Goal: Task Accomplishment & Management: Use online tool/utility

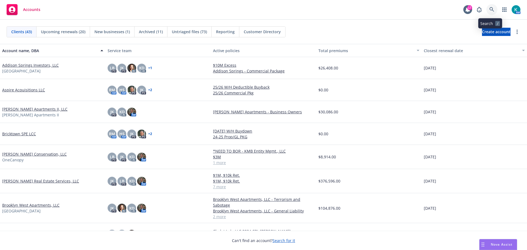
click at [491, 9] on icon at bounding box center [491, 9] width 5 height 5
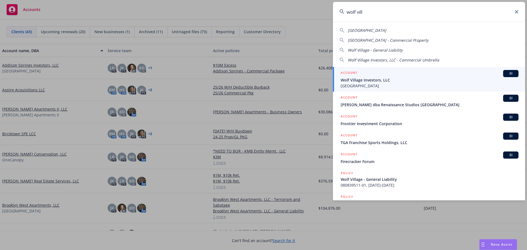
type input "wolf vill"
click at [396, 80] on span "Wolf Village Investors, LLC" at bounding box center [430, 80] width 178 height 6
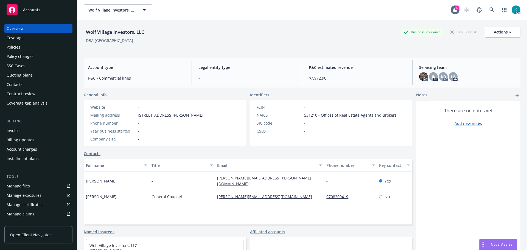
drag, startPoint x: 523, startPoint y: 111, endPoint x: 34, endPoint y: 52, distance: 492.4
click at [49, 49] on div "Policies" at bounding box center [39, 47] width 64 height 9
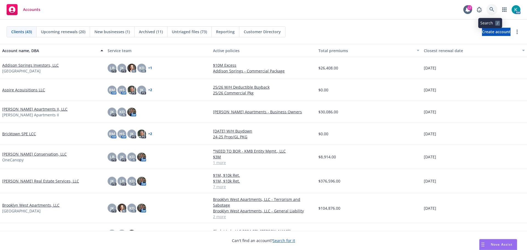
click at [490, 9] on icon at bounding box center [491, 9] width 5 height 5
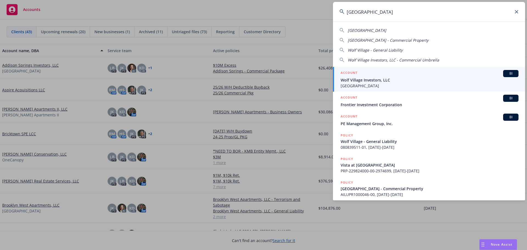
type input "wolf village"
click at [389, 78] on span "Wolf Village Investors, LLC" at bounding box center [430, 80] width 178 height 6
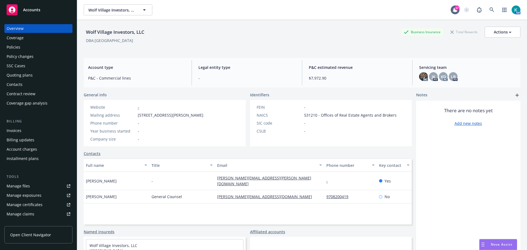
click at [29, 46] on div "Policies" at bounding box center [39, 47] width 64 height 9
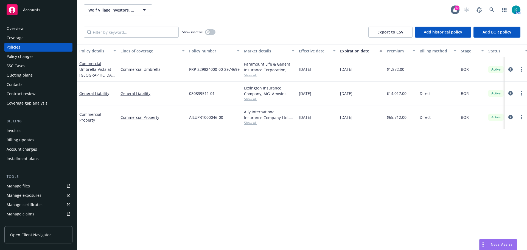
click at [48, 77] on div "Quoting plans" at bounding box center [39, 75] width 64 height 9
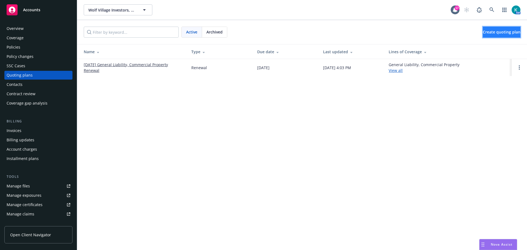
click at [483, 34] on span "Create quoting plan" at bounding box center [502, 31] width 38 height 5
click at [120, 65] on link "[DATE] General Liability, Commercial Property Renewal" at bounding box center [133, 68] width 99 height 12
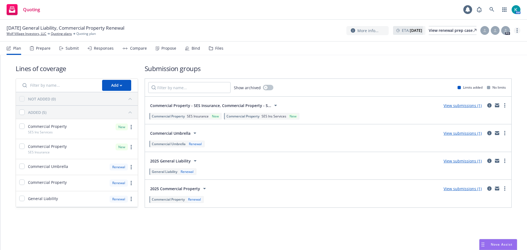
click at [518, 33] on link "more" at bounding box center [517, 30] width 7 height 7
click at [494, 55] on link "Rename quoting plan" at bounding box center [489, 53] width 61 height 11
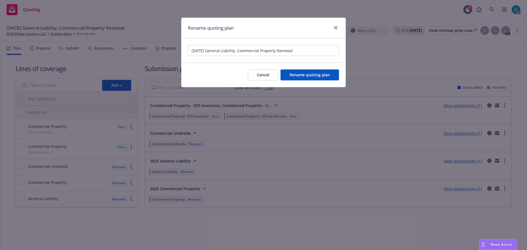
click at [278, 51] on input "[DATE] General Liability, Commercial Property Renewal" at bounding box center [263, 50] width 151 height 11
type input "[DATE] General Liability, Commercial Property, Umbrella Renewal"
click button "Rename quoting plan" at bounding box center [310, 74] width 58 height 11
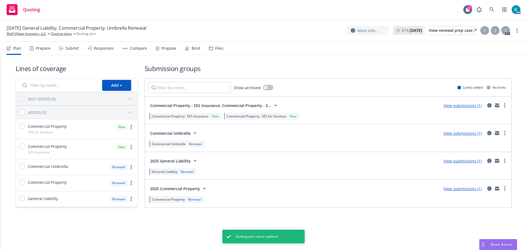
click at [473, 136] on link "View submissions (1)" at bounding box center [463, 133] width 38 height 5
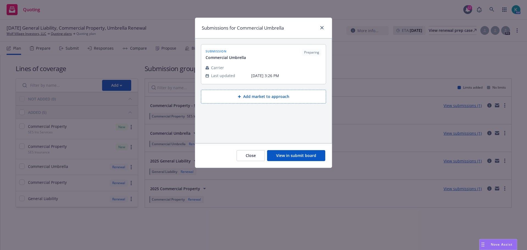
click at [300, 154] on button "View in submit board" at bounding box center [296, 155] width 58 height 11
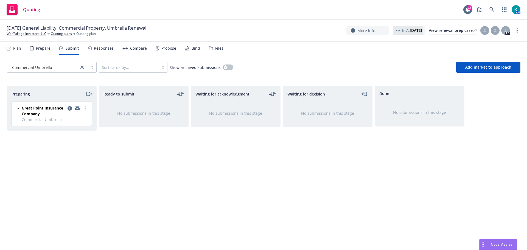
drag, startPoint x: 88, startPoint y: 97, endPoint x: 88, endPoint y: 101, distance: 4.2
click at [89, 97] on icon "moveRight" at bounding box center [89, 94] width 6 height 7
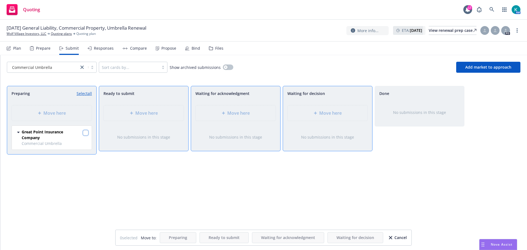
click at [86, 136] on input "checkbox" at bounding box center [85, 132] width 5 height 5
checkbox input "true"
drag, startPoint x: 303, startPoint y: 123, endPoint x: 355, endPoint y: 127, distance: 52.3
click at [303, 121] on div "Move here" at bounding box center [328, 112] width 80 height 15
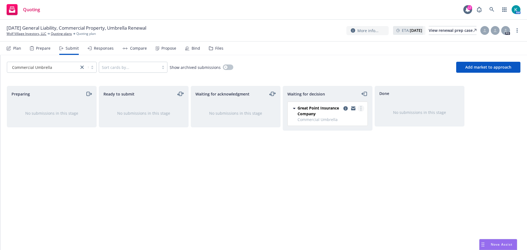
click at [361, 112] on link "more" at bounding box center [361, 108] width 7 height 7
click at [355, 144] on span "Add accepted decision" at bounding box center [336, 144] width 55 height 5
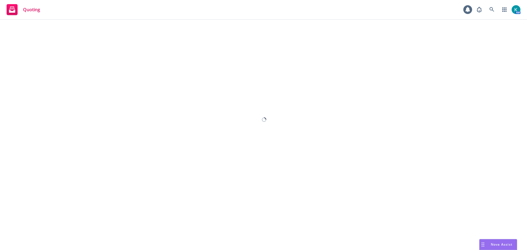
select select "12"
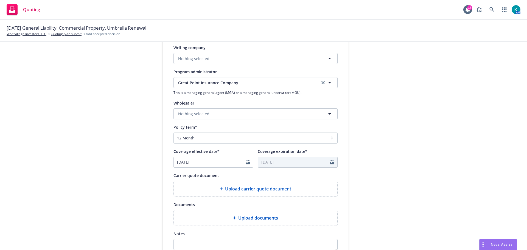
scroll to position [220, 0]
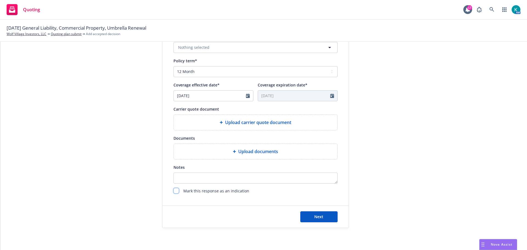
click at [176, 192] on input "checkbox" at bounding box center [175, 190] width 5 height 5
checkbox input "true"
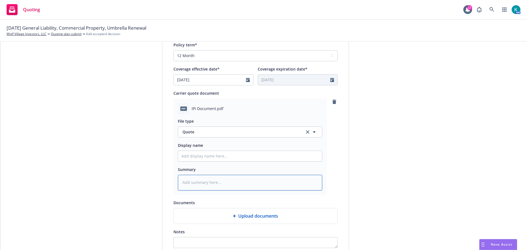
click at [226, 190] on textarea at bounding box center [250, 183] width 144 height 16
type textarea "x"
type textarea "U"
type textarea "x"
type textarea "UM"
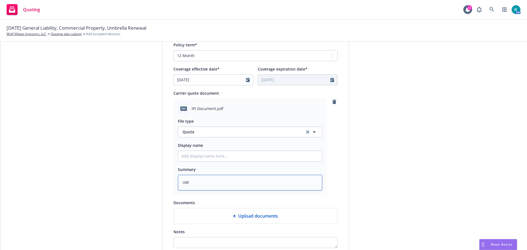
type textarea "x"
type textarea "UMB"
type textarea "x"
type textarea "UMB"
type textarea "x"
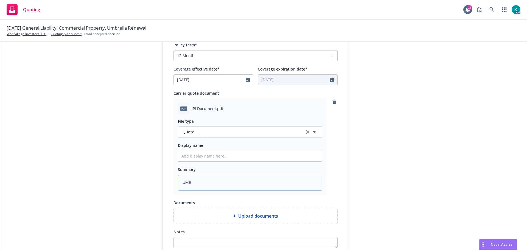
type textarea "UMB q"
type textarea "x"
type textarea "UMB qu"
type textarea "x"
type textarea "UMB quo"
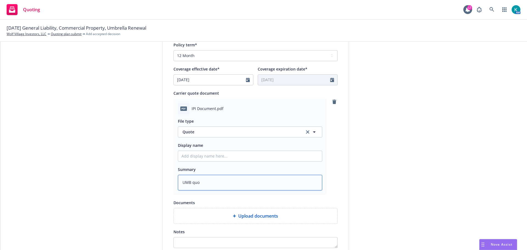
type textarea "x"
type textarea "UMB quot"
type textarea "x"
type textarea "UMB quote"
type textarea "x"
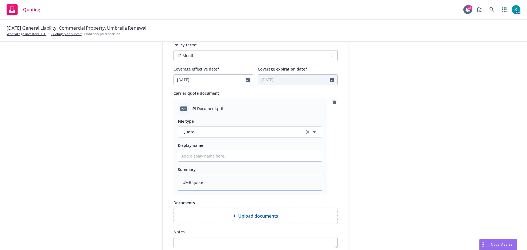
type textarea "UMB quote"
type textarea "x"
type textarea "UMB quote f"
type textarea "x"
type textarea "UMB quote fo"
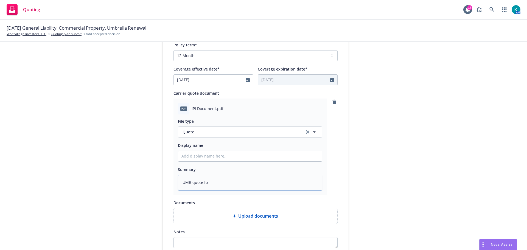
type textarea "x"
type textarea "UMB quote for"
type textarea "x"
type textarea "UMB quote for"
type textarea "x"
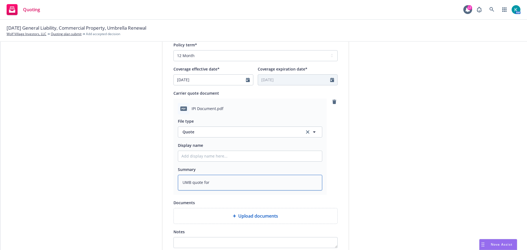
type textarea "UMB quote for W"
type textarea "x"
type textarea "UMB quote for Wo"
type textarea "x"
type textarea "UMB quote for Wol"
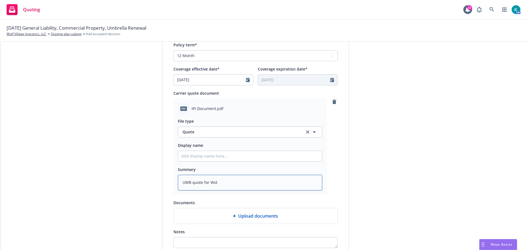
type textarea "x"
type textarea "UMB quote for Wolf"
type textarea "x"
type textarea "UMB quote for Wolf"
type textarea "x"
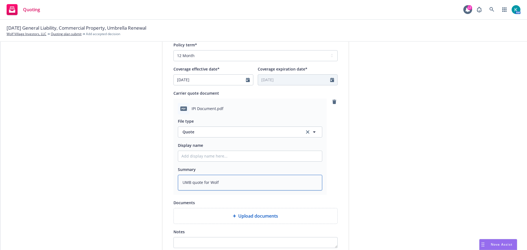
type textarea "UMB quote for Wolf V"
type textarea "x"
type textarea "UMB quote for Wolf Vi"
type textarea "x"
type textarea "UMB quote for Wolf Vil"
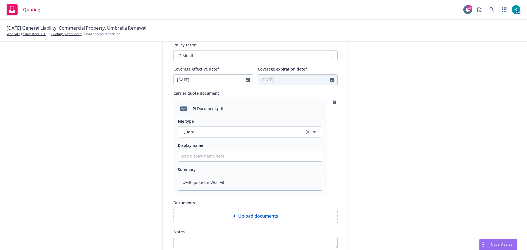
type textarea "x"
type textarea "UMB quote for Wolf Vill"
type textarea "x"
type textarea "UMB quote for Wolf Villa"
type textarea "x"
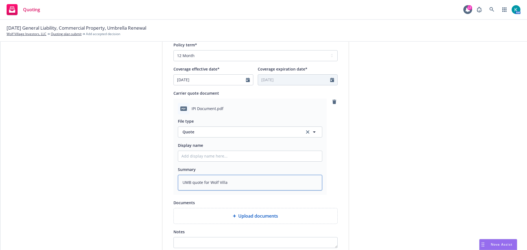
type textarea "UMB quote for Wolf Villag"
type textarea "x"
type textarea "UMB quote for Wolf Village"
type textarea "x"
type textarea "UMB quote for Wolf Village"
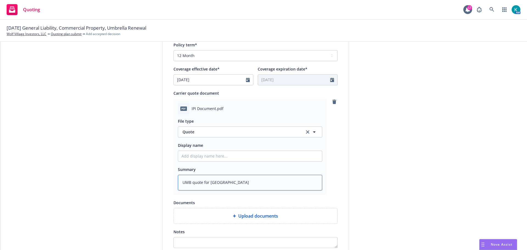
type textarea "x"
type textarea "UMB quote for Wolf Village O"
type textarea "x"
type textarea "UMB quote for Wolf Village ON"
type textarea "x"
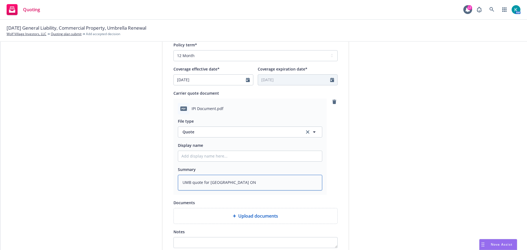
type textarea "UMB quote for Wolf Village ONL"
type textarea "x"
type textarea "UMB quote for Wolf Village ONLY"
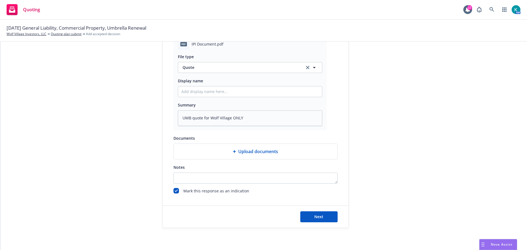
scroll to position [302, 0]
click at [323, 220] on button "Next" at bounding box center [318, 216] width 37 height 11
type textarea "x"
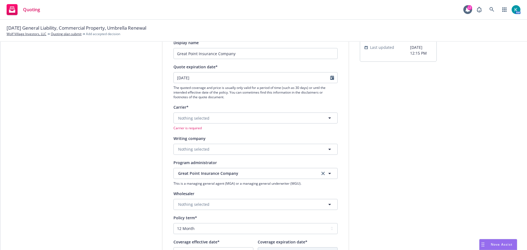
scroll to position [0, 0]
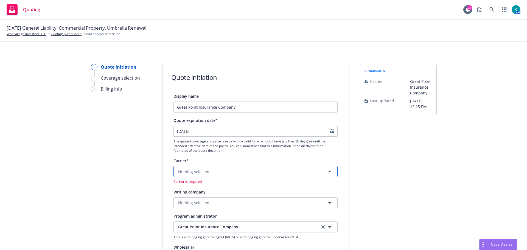
click at [240, 176] on button "Nothing selected" at bounding box center [255, 171] width 164 height 11
type input "umbr"
type textarea "x"
drag, startPoint x: 98, startPoint y: 166, endPoint x: 92, endPoint y: 164, distance: 6.1
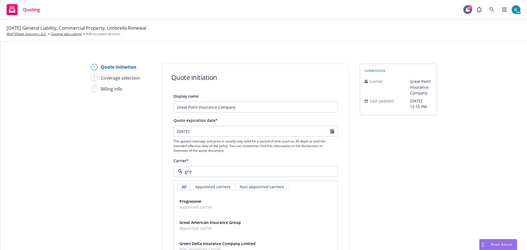
type input "grea"
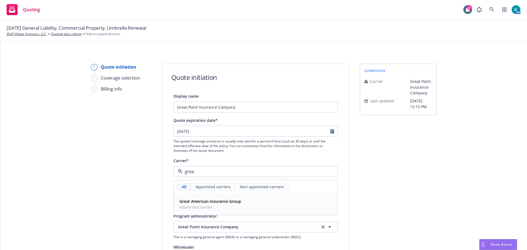
click at [259, 204] on div "Great American Insurance Group Appointed carrier" at bounding box center [255, 204] width 156 height 14
type textarea "x"
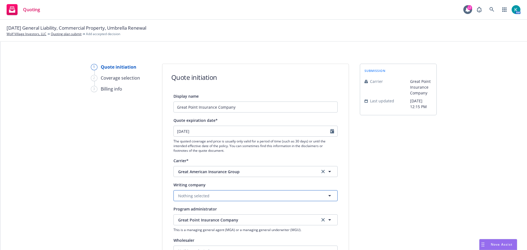
click at [259, 201] on button "Nothing selected" at bounding box center [255, 195] width 164 height 11
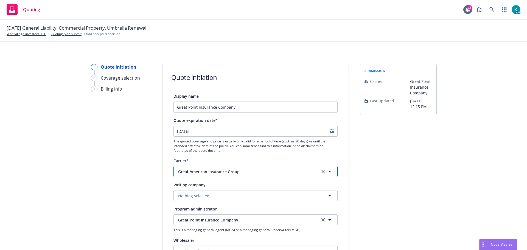
click at [235, 175] on span "Great American Insurance Group" at bounding box center [244, 172] width 133 height 6
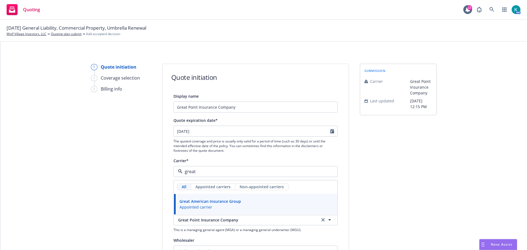
type input "great"
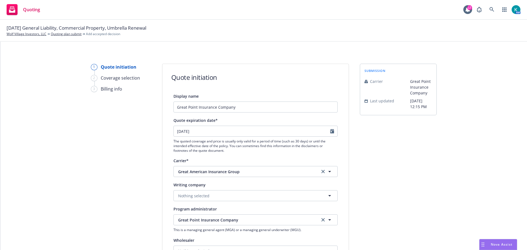
click at [268, 194] on div "Writing company Nothing selected" at bounding box center [255, 191] width 164 height 20
click at [265, 200] on button "Nothing selected" at bounding box center [255, 195] width 164 height 11
type input "g"
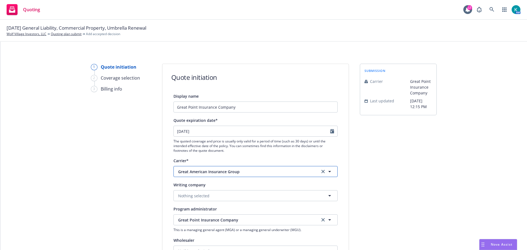
click at [259, 175] on span "Great American Insurance Group" at bounding box center [244, 172] width 133 height 6
click at [321, 173] on icon "clear selection" at bounding box center [322, 171] width 3 height 3
type textarea "x"
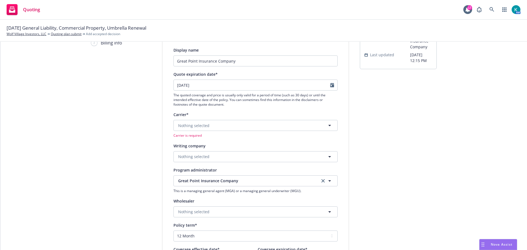
scroll to position [55, 0]
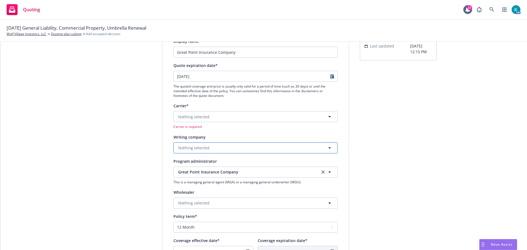
click at [221, 153] on button "Nothing selected" at bounding box center [255, 147] width 164 height 11
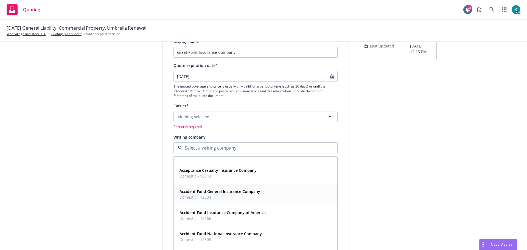
scroll to position [165, 0]
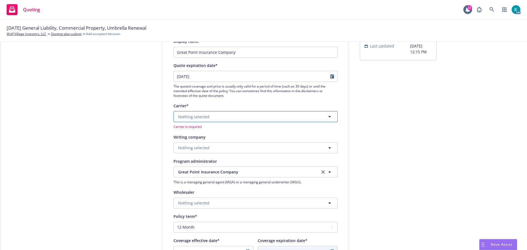
click at [203, 118] on button "Nothing selected" at bounding box center [255, 116] width 164 height 11
type input "paramo"
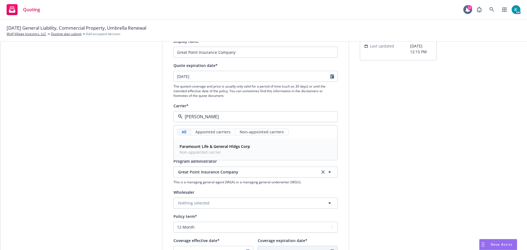
click at [216, 155] on span "Non-appointed carrier" at bounding box center [214, 152] width 71 height 6
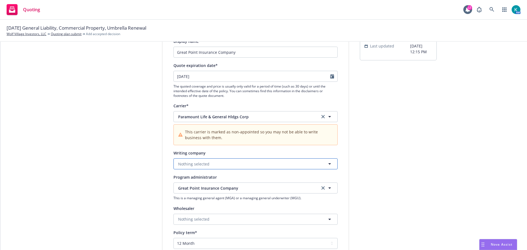
click at [211, 169] on button "Nothing selected" at bounding box center [255, 163] width 164 height 11
click at [219, 189] on span "Alien - No alien insurer ID number" at bounding box center [225, 186] width 92 height 6
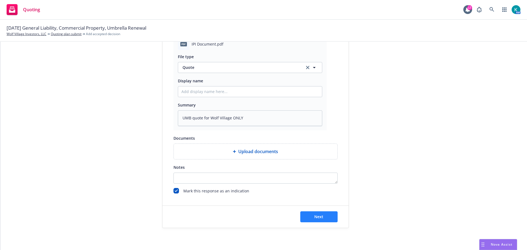
scroll to position [329, 0]
click at [311, 213] on button "Next" at bounding box center [318, 216] width 37 height 11
type textarea "x"
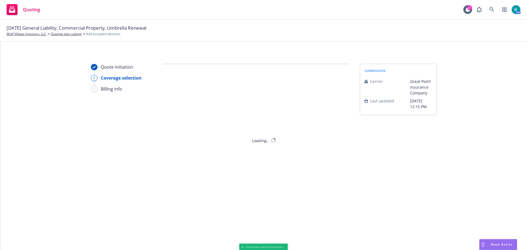
scroll to position [0, 0]
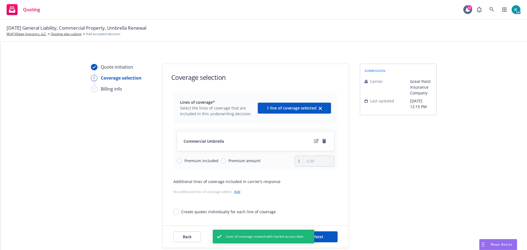
click at [246, 164] on span "Premium amount" at bounding box center [244, 161] width 32 height 6
click at [226, 164] on input "Premium amount" at bounding box center [223, 160] width 5 height 5
radio input "true"
drag, startPoint x: 312, startPoint y: 167, endPoint x: 268, endPoint y: 166, distance: 43.9
click at [269, 167] on div "Premium included Premium amount 0.00" at bounding box center [256, 161] width 158 height 11
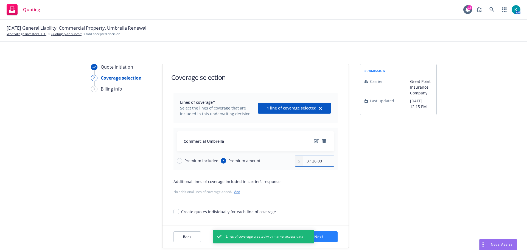
scroll to position [26, 0]
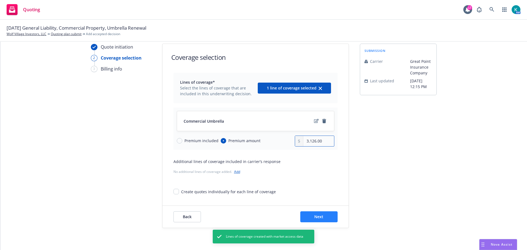
type input "3,126.00"
click at [330, 212] on button "Next" at bounding box center [318, 216] width 37 height 11
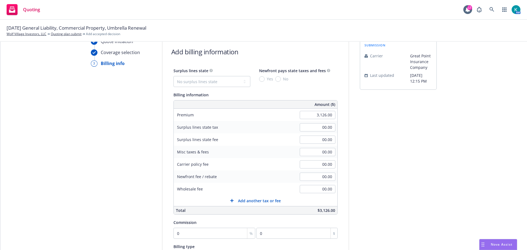
scroll to position [127, 0]
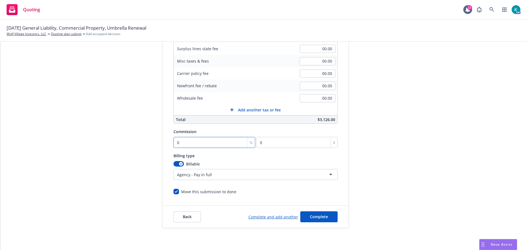
type input "1"
type input "31.26"
type input "10"
type input "312.6"
type input "10"
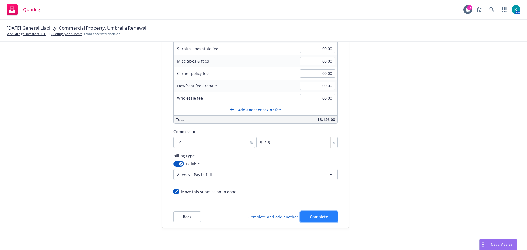
click at [325, 220] on button "Complete" at bounding box center [318, 216] width 37 height 11
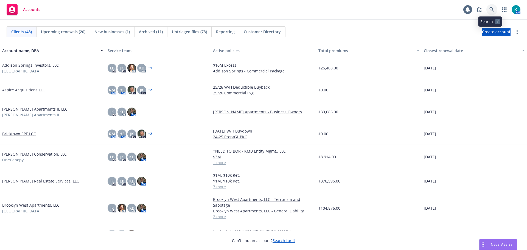
click at [493, 7] on link at bounding box center [491, 9] width 11 height 11
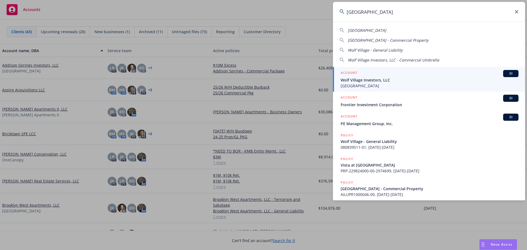
type input "[GEOGRAPHIC_DATA]"
click at [383, 88] on span "[GEOGRAPHIC_DATA]" at bounding box center [430, 86] width 178 height 6
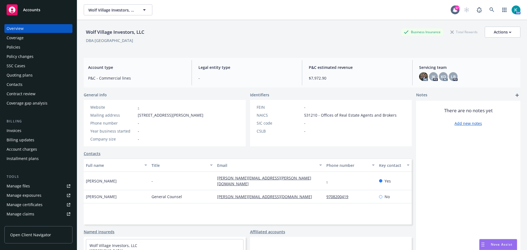
click at [22, 51] on div "Policies" at bounding box center [39, 47] width 64 height 9
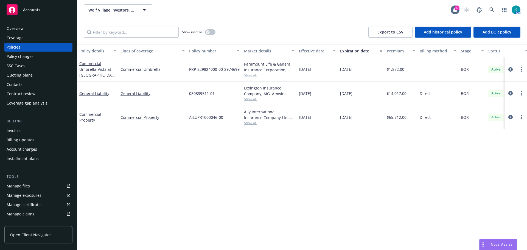
click at [42, 12] on div "Accounts" at bounding box center [39, 9] width 64 height 11
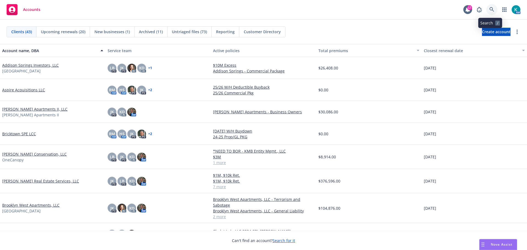
click at [492, 10] on icon at bounding box center [491, 9] width 5 height 5
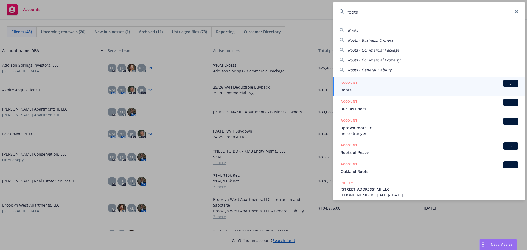
type input "roots"
click at [371, 88] on span "Roots" at bounding box center [430, 90] width 178 height 6
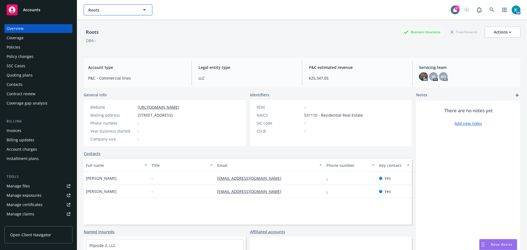
click at [129, 7] on button "Roots" at bounding box center [118, 9] width 69 height 11
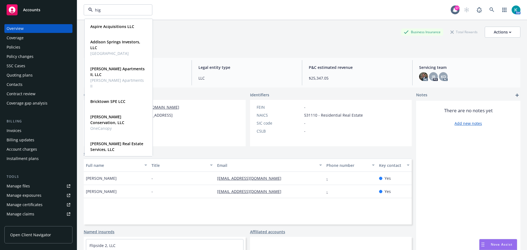
type input "high"
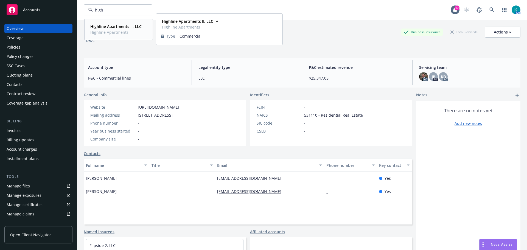
click at [110, 34] on span "Highline Apartments" at bounding box center [115, 32] width 51 height 6
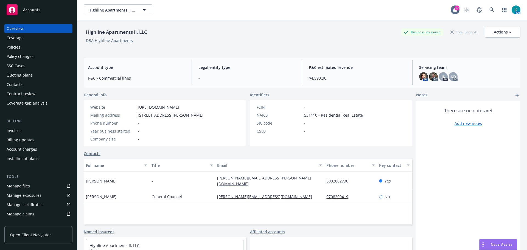
click at [45, 51] on div "Policies" at bounding box center [39, 47] width 64 height 9
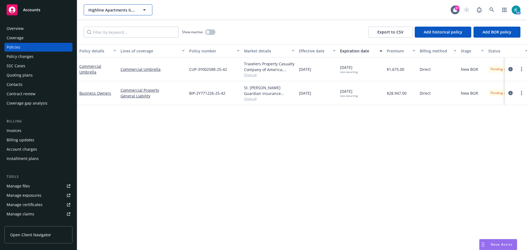
click at [123, 14] on button "Highline Apartments II, LLC" at bounding box center [118, 9] width 69 height 11
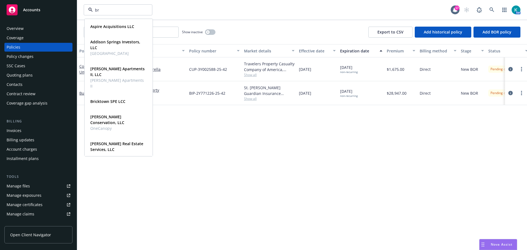
type input "b"
type input "wolf"
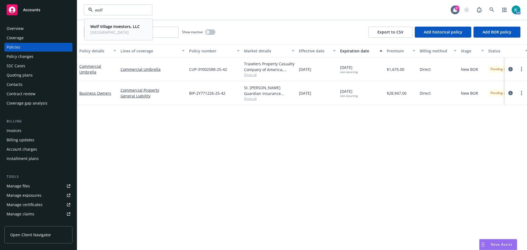
click at [115, 22] on div "Wolf Village Investors, LLC Wolf Village Type Commercial" at bounding box center [119, 29] width 68 height 20
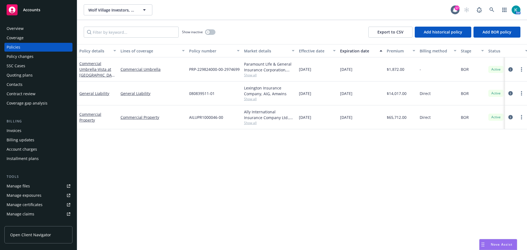
click at [49, 80] on div "Quoting plans" at bounding box center [39, 75] width 64 height 9
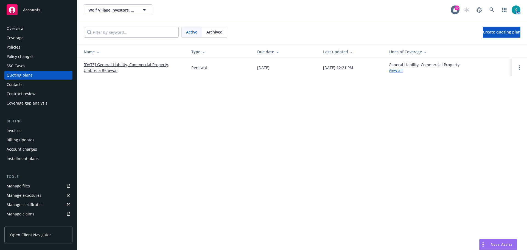
click at [114, 73] on link "[DATE] General Liability, Commercial Property, Umbrella Renewal" at bounding box center [133, 68] width 99 height 12
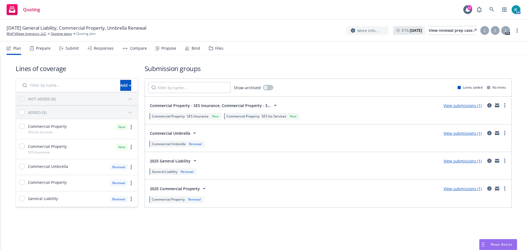
click at [72, 47] on div "Submit" at bounding box center [72, 48] width 13 height 4
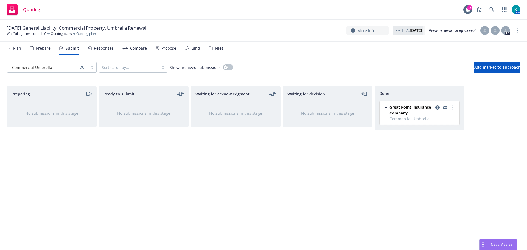
click at [101, 54] on div "Responses" at bounding box center [101, 48] width 26 height 13
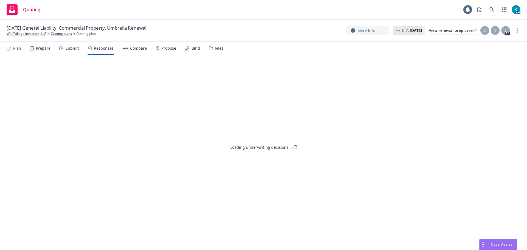
click at [155, 50] on div "Plan Prepare Submit Responses Compare Propose Bind Files" at bounding box center [115, 48] width 217 height 13
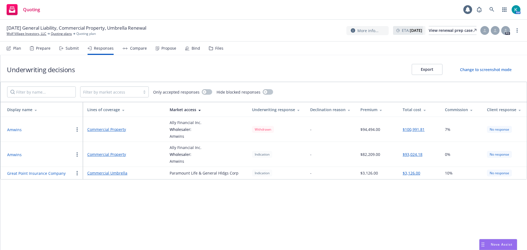
click at [151, 50] on div "Plan Prepare Submit Responses Compare Propose Bind Files" at bounding box center [115, 48] width 217 height 13
click at [146, 49] on div "Compare" at bounding box center [138, 48] width 17 height 4
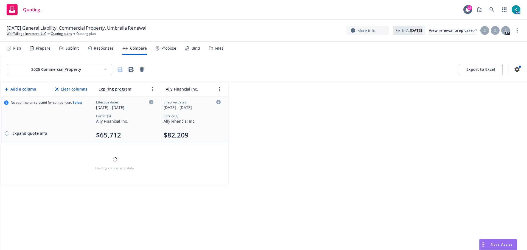
click at [105, 49] on div "Responses" at bounding box center [104, 48] width 20 height 4
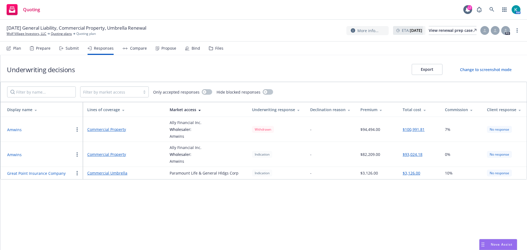
click at [74, 158] on div at bounding box center [77, 154] width 7 height 7
click at [77, 157] on circle "button" at bounding box center [77, 156] width 1 height 1
click at [61, 200] on div "Underwriting decisions Export Change to screenshot mode Filter by market access…" at bounding box center [263, 152] width 527 height 195
click at [76, 49] on div "Submit" at bounding box center [72, 48] width 13 height 4
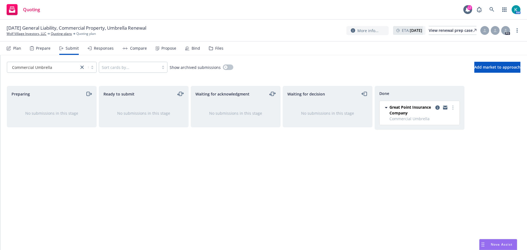
click at [41, 49] on div "Prepare" at bounding box center [43, 48] width 15 height 4
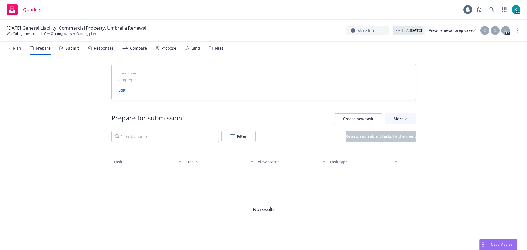
click at [19, 49] on div "Plan" at bounding box center [17, 48] width 8 height 4
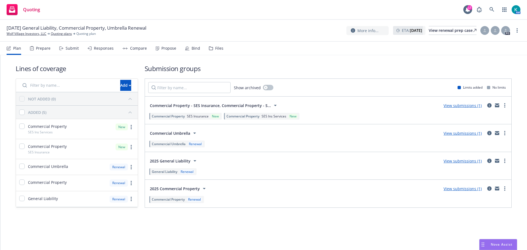
click at [458, 108] on link "View submissions (1)" at bounding box center [463, 105] width 38 height 5
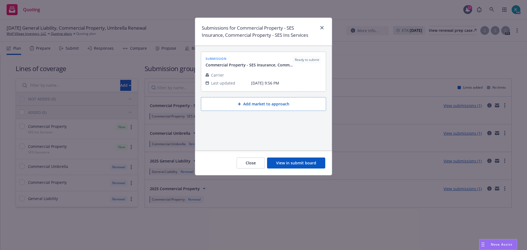
click at [299, 165] on button "View in submit board" at bounding box center [296, 163] width 58 height 11
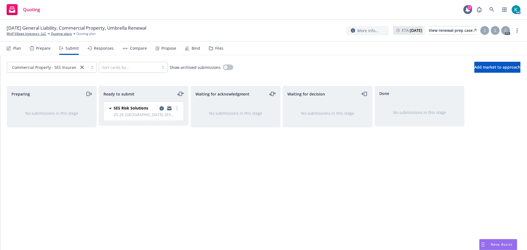
click at [17, 50] on div "Plan" at bounding box center [17, 48] width 8 height 4
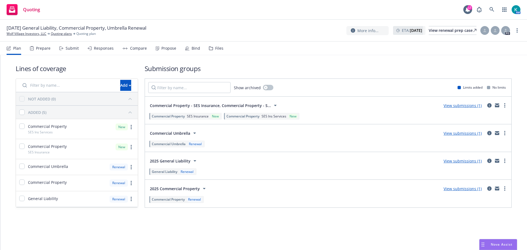
click at [459, 164] on link "View submissions (1)" at bounding box center [463, 160] width 38 height 5
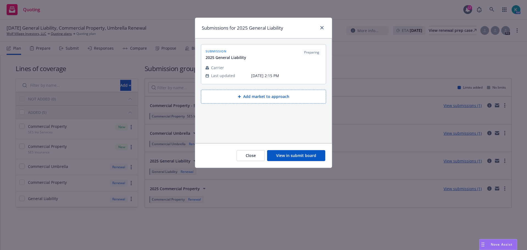
click at [282, 154] on button "View in submit board" at bounding box center [296, 155] width 58 height 11
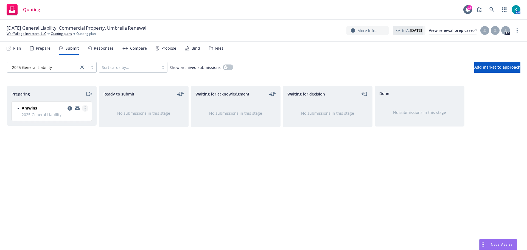
click at [87, 110] on link "more" at bounding box center [85, 108] width 7 height 7
click at [74, 155] on span "Add accepted decision" at bounding box center [60, 155] width 55 height 5
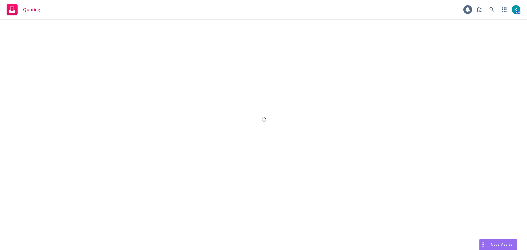
select select "12"
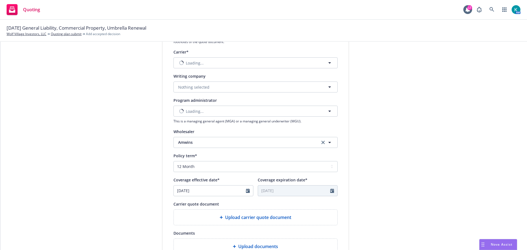
scroll to position [110, 0]
click at [203, 64] on span "Nothing selected" at bounding box center [193, 62] width 31 height 6
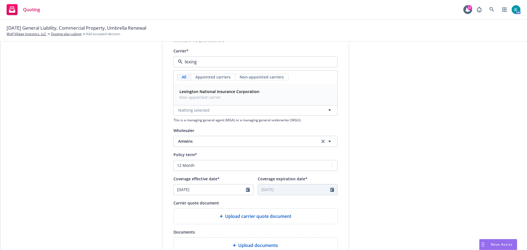
click at [228, 94] on strong "Lexington National Insurance Corporation" at bounding box center [219, 91] width 80 height 5
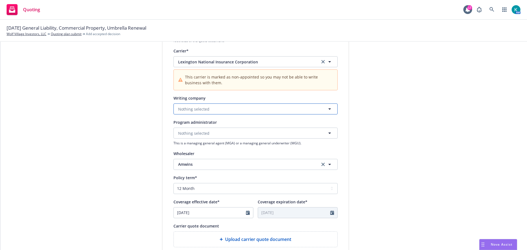
click at [210, 111] on button "Nothing selected" at bounding box center [255, 108] width 164 height 11
click at [207, 67] on button "Lexington National Insurance Corporation" at bounding box center [255, 61] width 164 height 11
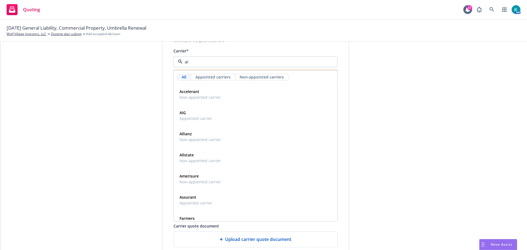
type input "aig"
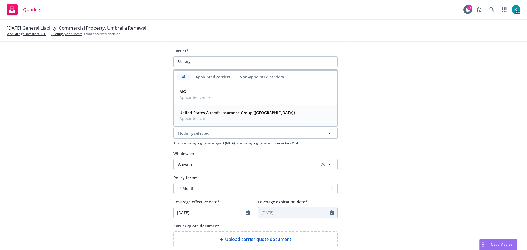
click at [217, 111] on div "United States Aircraft Insurance Group (USAIG) Appointed carrier" at bounding box center [255, 115] width 163 height 20
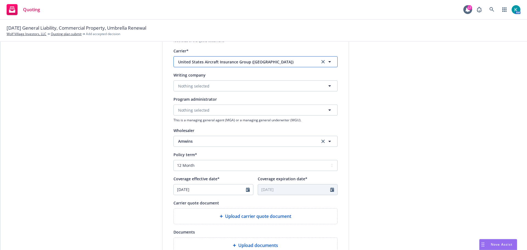
click at [221, 64] on span "United States Aircraft Insurance Group (USAIG)" at bounding box center [244, 62] width 133 height 6
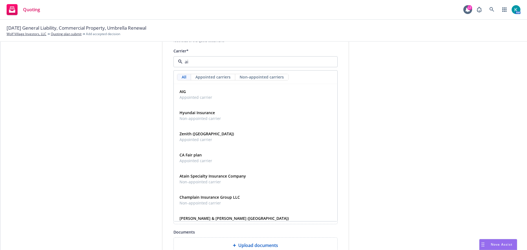
type input "aig"
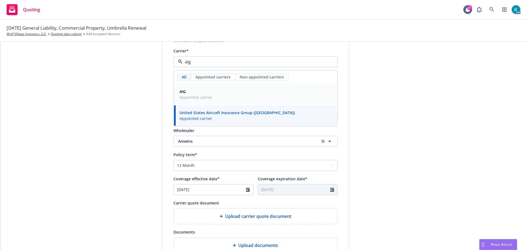
click at [228, 96] on div "AIG Appointed carrier" at bounding box center [255, 95] width 156 height 14
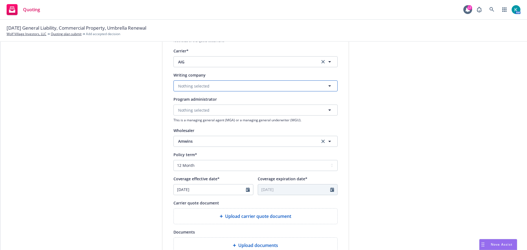
click at [225, 91] on button "Nothing selected" at bounding box center [255, 85] width 164 height 11
type input "lexin"
click at [225, 105] on strong "Lexington Insurance Company" at bounding box center [207, 102] width 57 height 5
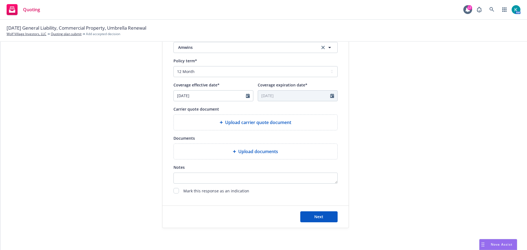
scroll to position [221, 0]
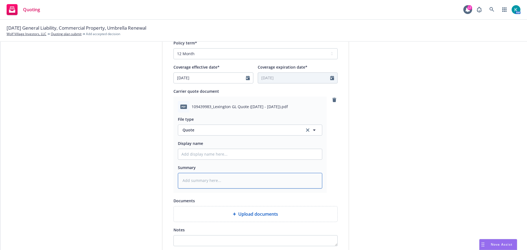
click at [209, 189] on textarea at bounding box center [250, 181] width 144 height 16
type textarea "x"
type textarea "G"
type textarea "x"
type textarea "GL"
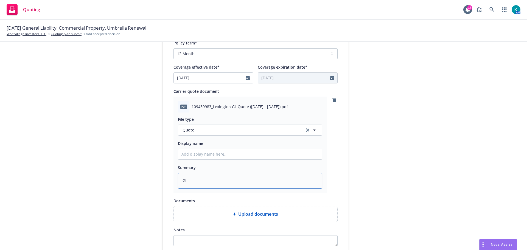
type textarea "x"
type textarea "GL"
type textarea "x"
type textarea "GL q"
type textarea "x"
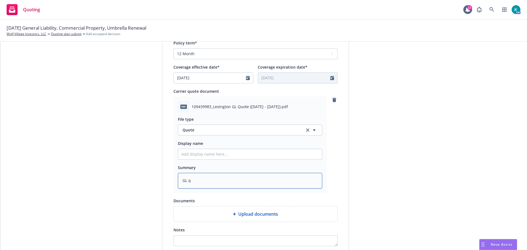
type textarea "GL qu"
type textarea "x"
type textarea "GL quo"
type textarea "x"
type textarea "GL quop"
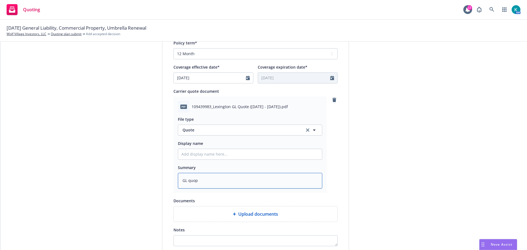
type textarea "x"
type textarea "GL quopt"
type textarea "x"
type textarea "GL quopte"
type textarea "x"
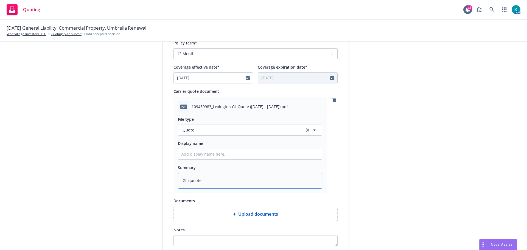
type textarea "GL quopte"
type textarea "x"
type textarea "GL quopte"
type textarea "x"
type textarea "GL quopt"
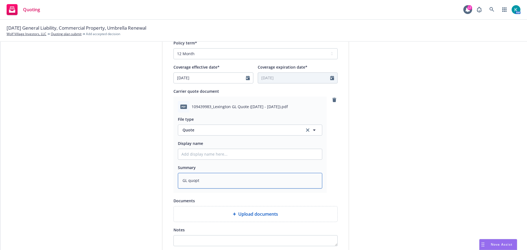
type textarea "x"
type textarea "GL quop"
type textarea "x"
type textarea "GL quo"
type textarea "x"
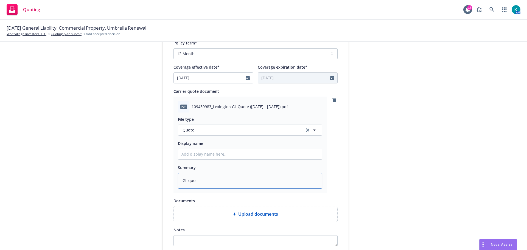
type textarea "GL quot"
type textarea "x"
type textarea "GL quote"
type textarea "x"
type textarea "GL quote"
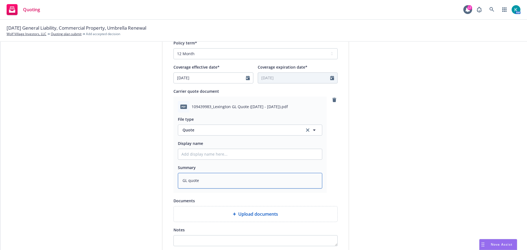
type textarea "x"
type textarea "GL quote t"
type textarea "x"
type textarea "GL quote to"
type textarea "x"
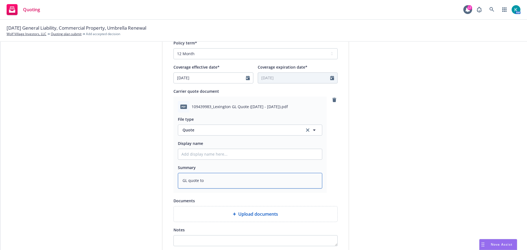
type textarea "GL quote to"
type textarea "x"
type textarea "GL quote to i"
type textarea "x"
type textarea "GL quote to in"
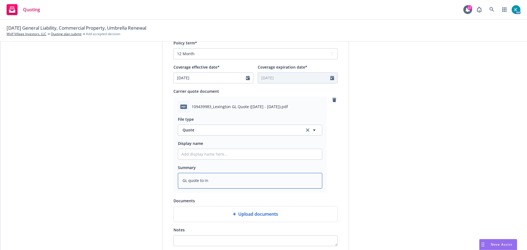
type textarea "x"
type textarea "GL quote to ins"
type textarea "x"
type textarea "GL quote to in"
type textarea "x"
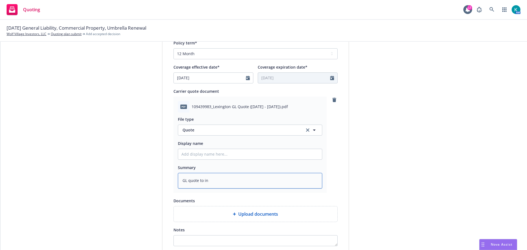
type textarea "GL quote to inc"
type textarea "x"
type textarea "GL quote to incl"
type textarea "x"
type textarea "GL quote to incld"
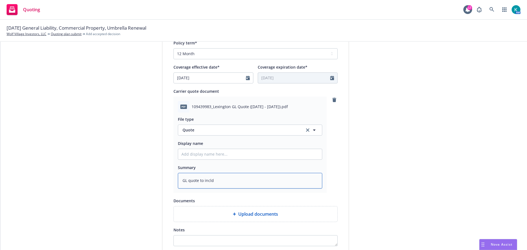
type textarea "x"
type textarea "GL quote to incl"
type textarea "x"
type textarea "GL quote to inclu"
type textarea "x"
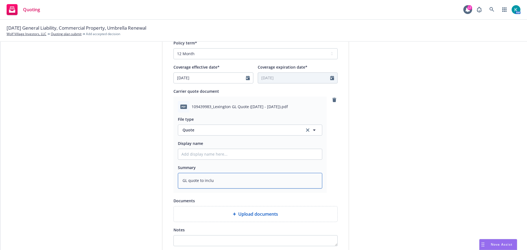
type textarea "GL quote to includ"
type textarea "x"
type textarea "GL quote to include"
type textarea "x"
type textarea "GL quote to include"
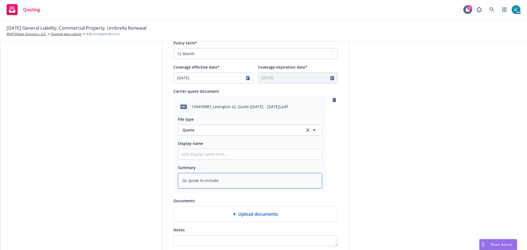
type textarea "x"
type textarea "GL quote to include"
type textarea "x"
type textarea "GL quote to include"
type textarea "x"
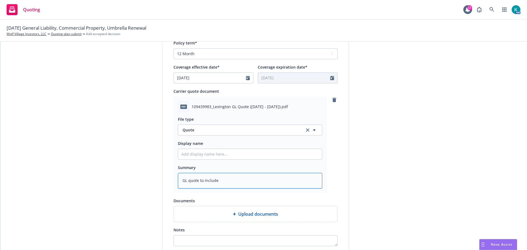
type textarea "GL quote to include W"
type textarea "x"
type textarea "GL quote to include Wo"
type textarea "x"
type textarea "GL quote to include Wol"
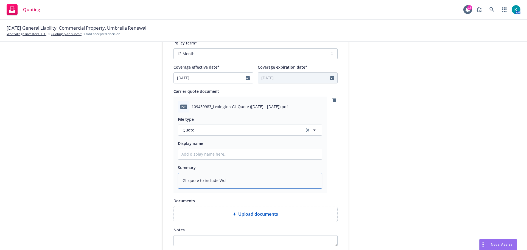
type textarea "x"
type textarea "GL quote to include Wolf"
type textarea "x"
type textarea "GL quote to include Wolf"
type textarea "x"
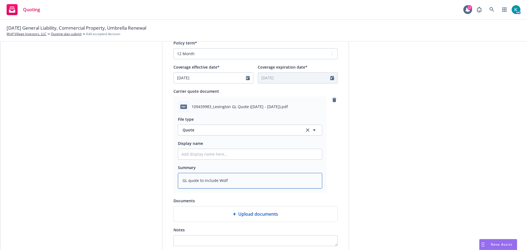
type textarea "GL quote to include Wolf V"
type textarea "x"
type textarea "GL quote to include Wolf Vi"
type textarea "x"
type textarea "GL quote to include Wolf Vil"
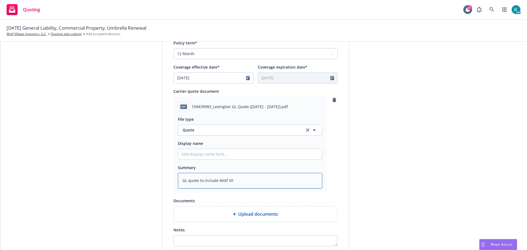
type textarea "x"
type textarea "GL quote to include Wolf Villa"
type textarea "x"
type textarea "GL quote to include Wolf Villag"
type textarea "x"
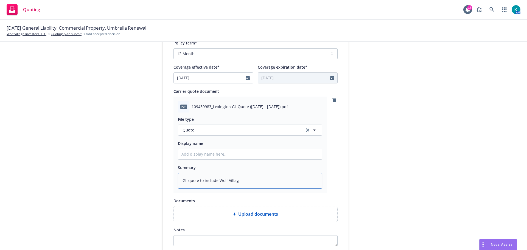
type textarea "GL quote to include Wolf Village"
type textarea "x"
type textarea "GL quote to include Wolf Village"
type textarea "x"
type textarea "GL quote to include Wolf Village &"
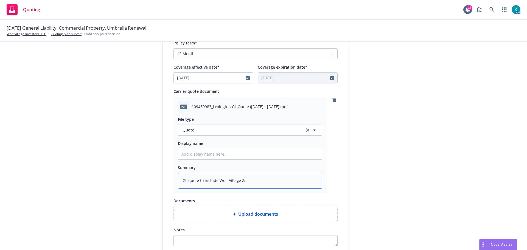
type textarea "x"
type textarea "GL quote to include Wolf Village &"
type textarea "x"
type textarea "GL quote to include Wolf Village & W"
type textarea "x"
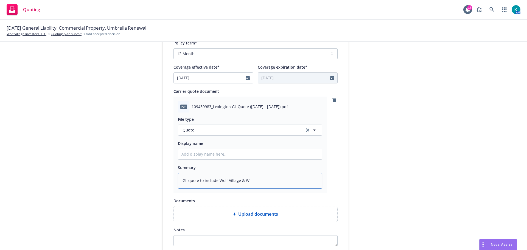
type textarea "GL quote to include Wolf Village & We"
type textarea "x"
type textarea "GL quote to include Wolf Village & Wes"
type textarea "x"
type textarea "GL quote to include Wolf Village & West"
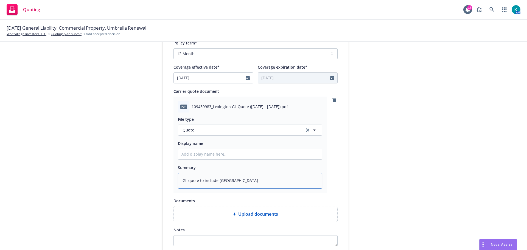
type textarea "x"
type textarea "GL quote to include Wolf Village & West"
type textarea "x"
type textarea "GL quote to include Wolf Village & West H"
type textarea "x"
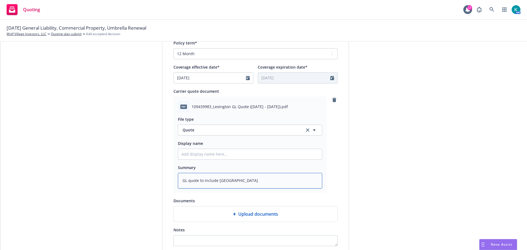
type textarea "GL quote to include Wolf Village & West Hi"
type textarea "x"
type textarea "GL quote to include Wolf Village & West Hil"
type textarea "x"
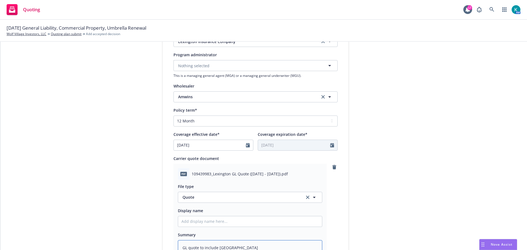
scroll to position [276, 0]
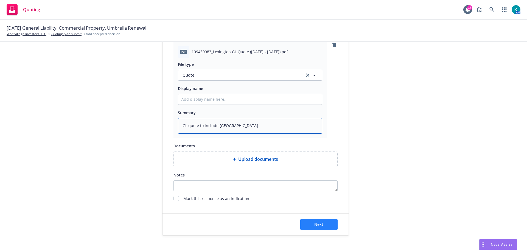
type textarea "GL quote to include Wolf Village & West Hill"
click at [314, 227] on span "Next" at bounding box center [318, 224] width 9 height 5
type textarea "x"
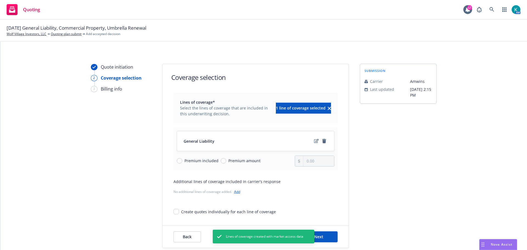
drag, startPoint x: 228, startPoint y: 162, endPoint x: 236, endPoint y: 164, distance: 8.2
click at [228, 163] on span "Premium amount" at bounding box center [244, 161] width 32 height 6
click at [226, 163] on input "Premium amount" at bounding box center [223, 160] width 5 height 5
radio input "true"
drag, startPoint x: 322, startPoint y: 167, endPoint x: 295, endPoint y: 168, distance: 27.5
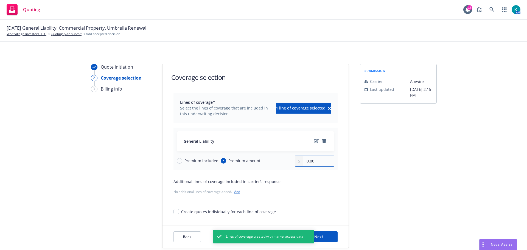
click at [295, 167] on div "0.00" at bounding box center [315, 161] width 40 height 11
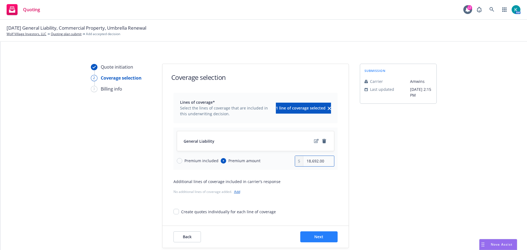
type input "18,692.00"
click at [323, 239] on button "Next" at bounding box center [318, 236] width 37 height 11
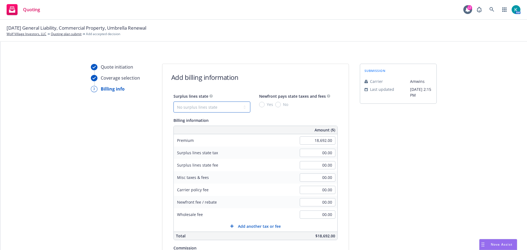
click at [211, 108] on select "No surplus lines state Alaska Alabama Arkansas Arizona California Colorado Conn…" at bounding box center [211, 107] width 77 height 11
select select "CO"
click at [173, 103] on select "No surplus lines state Alaska Alabama Arkansas Arizona California Colorado Conn…" at bounding box center [211, 107] width 77 height 11
type input "560.76"
click at [277, 107] on input "No" at bounding box center [277, 104] width 5 height 5
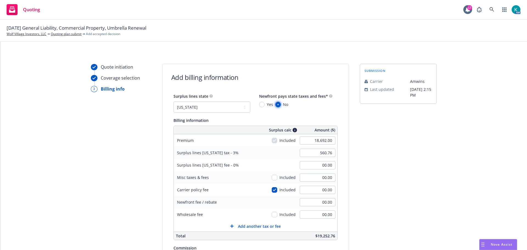
radio input "true"
click at [272, 193] on input "checkbox" at bounding box center [274, 189] width 5 height 5
checkbox input "false"
click at [303, 157] on input "560.76" at bounding box center [318, 153] width 36 height 8
type input "1,406.91"
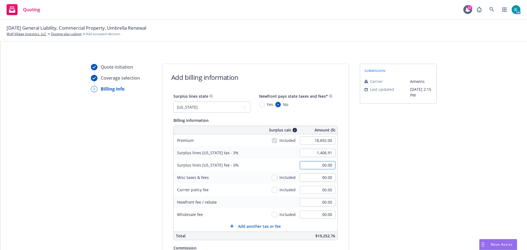
click at [309, 168] on input "00.00" at bounding box center [318, 165] width 36 height 8
type input "82.07"
click at [307, 194] on input "00.00" at bounding box center [318, 190] width 36 height 8
type input "1,150.00"
click at [285, 203] on div "Newfront fee / rebate 00.00" at bounding box center [256, 202] width 164 height 12
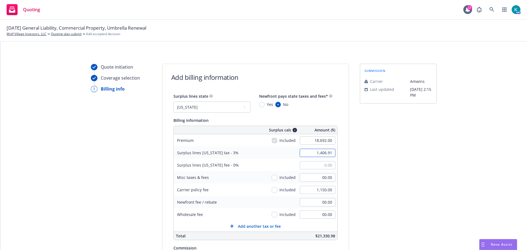
type input "00.00"
click at [310, 157] on input "1,406.91" at bounding box center [318, 153] width 36 height 8
type input "629.98"
click at [279, 165] on div "Surplus lines Colorado fee - 0% 00.00" at bounding box center [256, 165] width 164 height 12
click at [276, 158] on div "Surplus lines Colorado tax - 3% 629.98" at bounding box center [256, 153] width 164 height 12
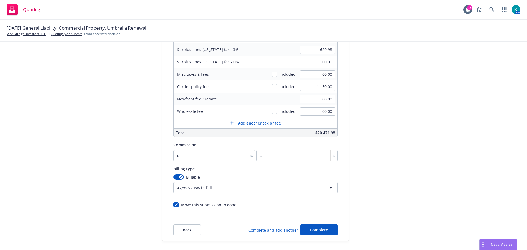
scroll to position [110, 0]
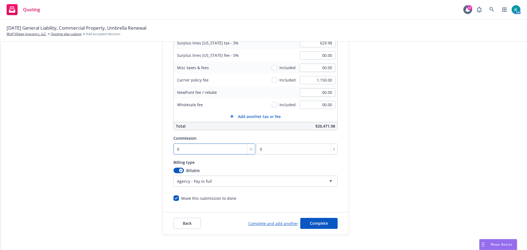
type input "1"
type input "186.92"
type input "10"
type input "1869.2"
type input "10"
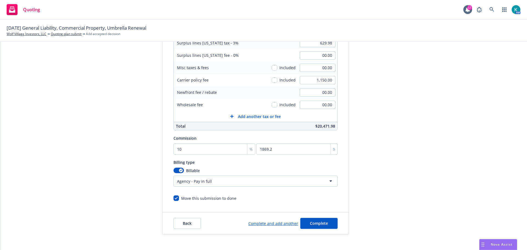
click at [132, 171] on div "Quote initiation Coverage selection 3 Billing info" at bounding box center [121, 94] width 60 height 281
click at [313, 226] on span "Complete" at bounding box center [319, 223] width 18 height 5
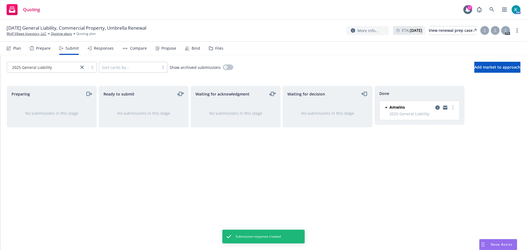
drag, startPoint x: 217, startPoint y: 54, endPoint x: 222, endPoint y: 54, distance: 4.4
click at [217, 54] on div "Files" at bounding box center [216, 48] width 15 height 13
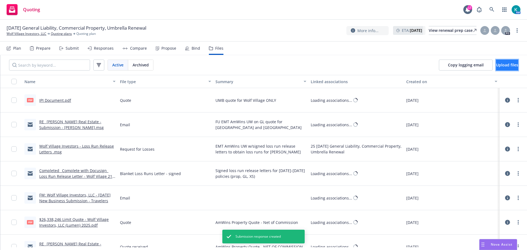
click at [496, 68] on button "Upload files" at bounding box center [507, 65] width 22 height 11
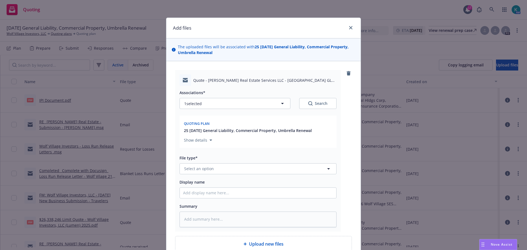
type textarea "x"
click at [230, 172] on button "Select an option" at bounding box center [257, 168] width 157 height 11
type input "email"
click at [246, 156] on div "Email" at bounding box center [258, 152] width 150 height 8
drag, startPoint x: 232, startPoint y: 228, endPoint x: 231, endPoint y: 225, distance: 3.0
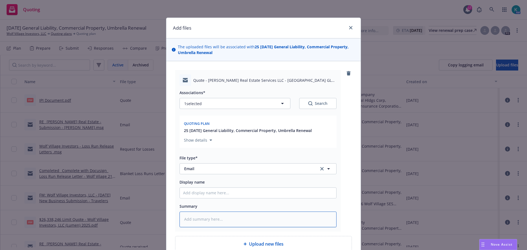
click at [232, 227] on textarea at bounding box center [257, 220] width 157 height 16
type textarea "x"
type textarea "E"
type textarea "x"
type textarea "EM"
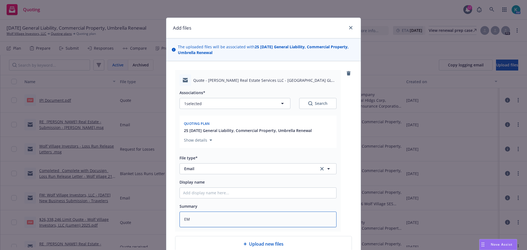
type textarea "x"
type textarea "EMF"
type textarea "x"
type textarea "EMF"
type textarea "x"
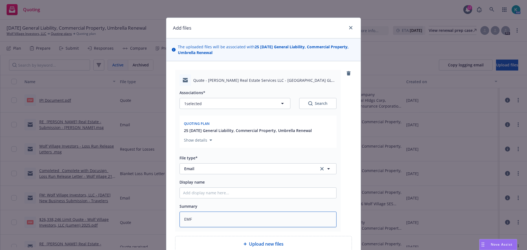
type textarea "EMF A"
type textarea "x"
type textarea "EMF Am"
type textarea "x"
type textarea "EMF AmW"
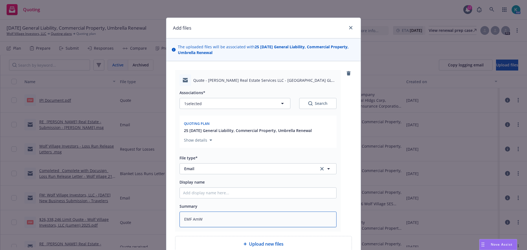
type textarea "x"
type textarea "EMF AmWi"
type textarea "x"
type textarea "EMF AmWin"
type textarea "x"
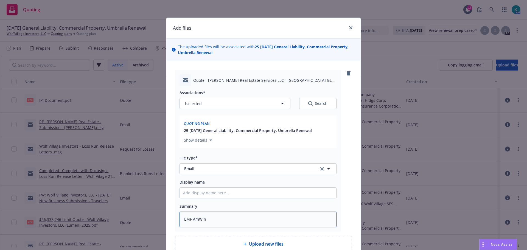
type textarea "EMF AmWins"
type textarea "x"
type textarea "EMF AmWins"
type textarea "x"
type textarea "EMF AmWins UW"
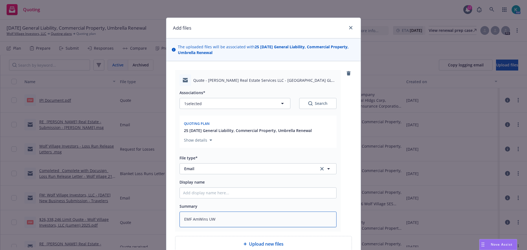
type textarea "x"
type textarea "EMF AmWins UW"
type textarea "x"
type textarea "EMF AmWins UW w"
type textarea "x"
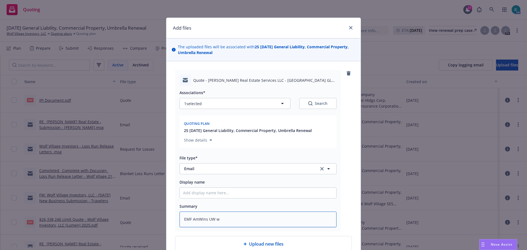
type textarea "EMF AmWins UW w/"
type textarea "x"
type textarea "EMF AmWins UW w/G"
type textarea "x"
type textarea "EMF AmWins UW w/GL"
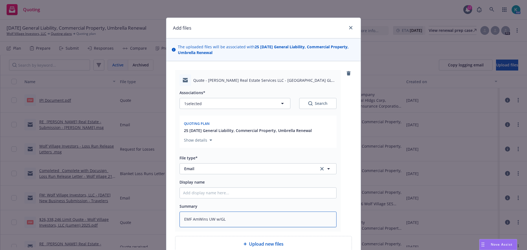
type textarea "x"
type textarea "EMF AmWins UW w/GL"
type textarea "x"
type textarea "EMF AmWins UW w/GL Q"
type textarea "x"
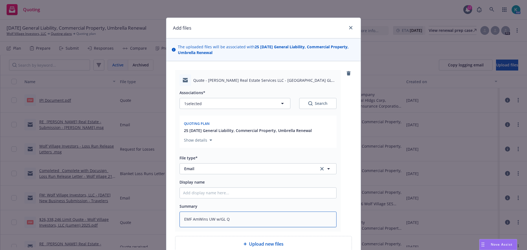
type textarea "EMF AmWins UW w/GL QU"
type textarea "x"
type textarea "EMF AmWins UW w/GL QUO"
type textarea "x"
type textarea "EMF AmWins UW w/GL QUOT"
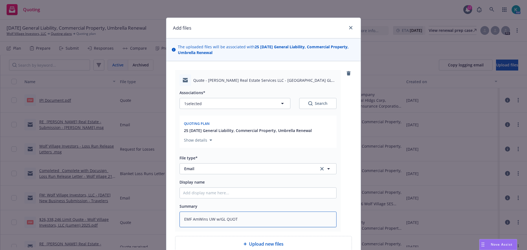
type textarea "x"
type textarea "EMF AmWins UW w/GL QUOTE"
type textarea "x"
type textarea "EMF AmWins UW w/GL QUOTE"
type textarea "x"
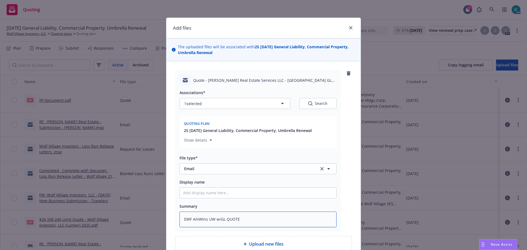
type textarea "EMF AmWins UW w/GL QUOTE F"
type textarea "x"
type textarea "EMF AmWins UW w/GL QUOTE FR"
type textarea "x"
type textarea "EMF AmWins UW w/GL QUOTE F"
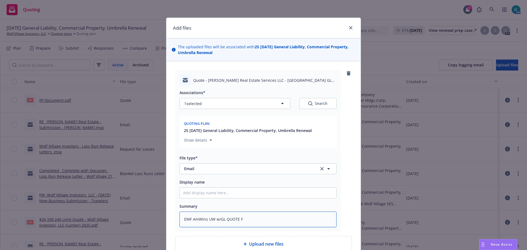
type textarea "x"
type textarea "EMF AmWins UW w/GL QUOTE"
type textarea "x"
type textarea "EMF AmWins UW w/GL QUOTE"
type textarea "x"
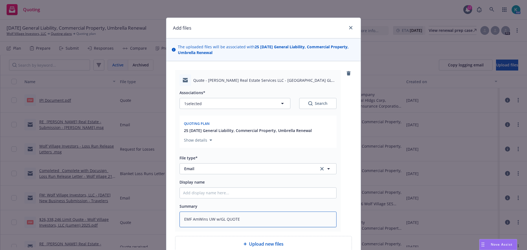
type textarea "EMF AmWins UW w/GL QUOT"
type textarea "x"
type textarea "EMF AmWins UW w/GL QUO"
type textarea "x"
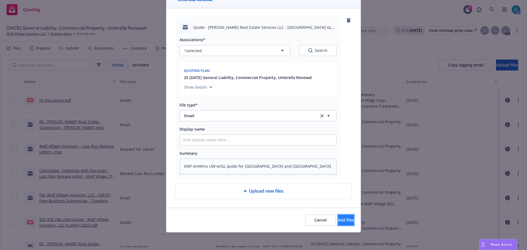
click at [338, 219] on span "Add files" at bounding box center [346, 219] width 16 height 5
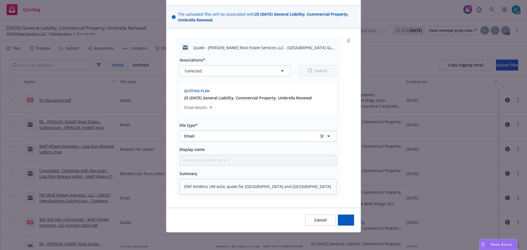
scroll to position [44, 0]
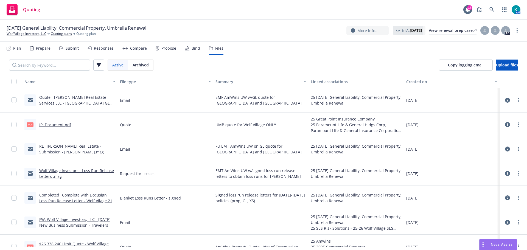
click at [106, 50] on div "Responses" at bounding box center [104, 48] width 20 height 4
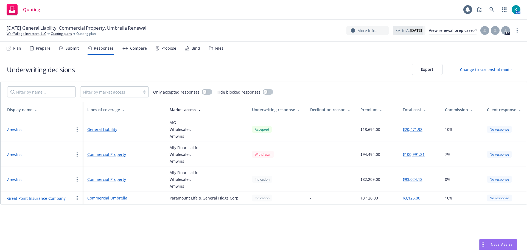
click at [136, 54] on div "Compare" at bounding box center [134, 48] width 24 height 13
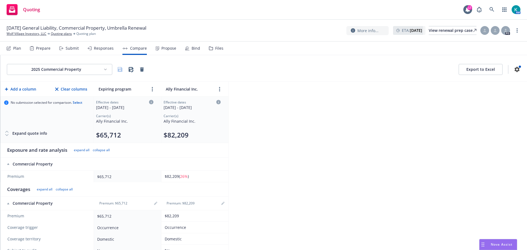
click at [58, 71] on html "Quoting 17 AM 08/20/25 General Liability, Commercial Property, Umbrella Renewal…" at bounding box center [263, 125] width 527 height 250
click at [75, 95] on div "2025 General Liability" at bounding box center [63, 93] width 66 height 9
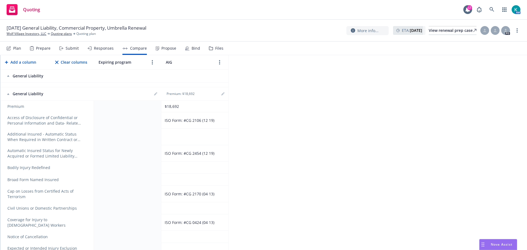
scroll to position [110, 0]
click at [224, 95] on icon "editPencil" at bounding box center [222, 93] width 3 height 3
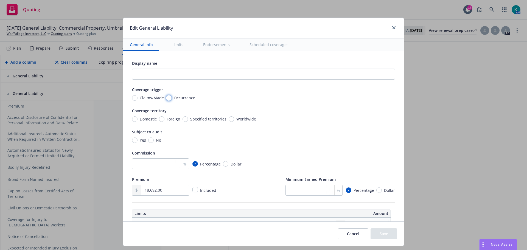
drag, startPoint x: 164, startPoint y: 101, endPoint x: 139, endPoint y: 119, distance: 30.5
click at [166, 101] on input "Occurrence" at bounding box center [168, 97] width 5 height 5
click at [132, 122] on input "Domestic" at bounding box center [134, 118] width 5 height 5
click at [148, 143] on input "No" at bounding box center [150, 140] width 5 height 5
drag, startPoint x: 154, startPoint y: 196, endPoint x: 133, endPoint y: 198, distance: 20.5
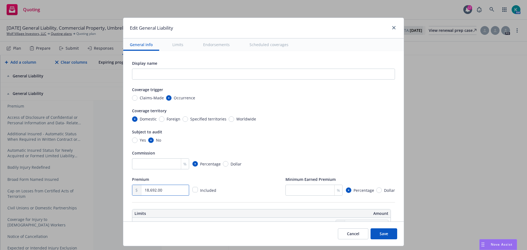
click at [132, 196] on div "18,692.00" at bounding box center [160, 190] width 57 height 11
click at [307, 190] on div "Minimum Earned Premium % Percentage Dollar" at bounding box center [340, 186] width 110 height 20
click at [304, 196] on input "number" at bounding box center [313, 190] width 57 height 11
click at [158, 169] on input "number" at bounding box center [160, 163] width 57 height 11
click at [312, 134] on div "Subject to audit" at bounding box center [263, 131] width 263 height 7
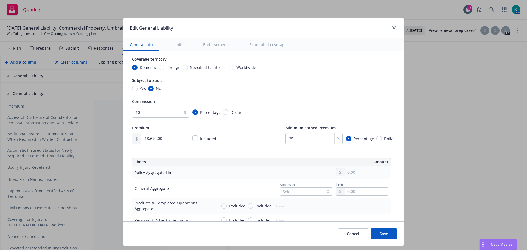
scroll to position [55, 0]
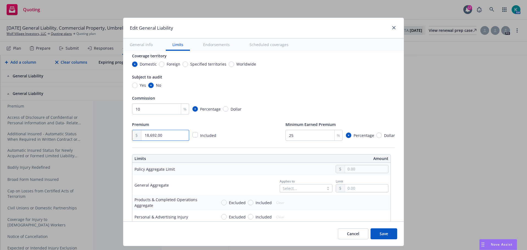
drag, startPoint x: 171, startPoint y: 140, endPoint x: 111, endPoint y: 146, distance: 60.1
click at [111, 146] on div "Edit General Liability General info Limits Endorsements Scheduled coverages Dis…" at bounding box center [263, 125] width 527 height 250
click at [244, 141] on div "Premium 20,471.98 Included Minimum Earned Premium 25 % Percentage Dollar" at bounding box center [263, 131] width 263 height 20
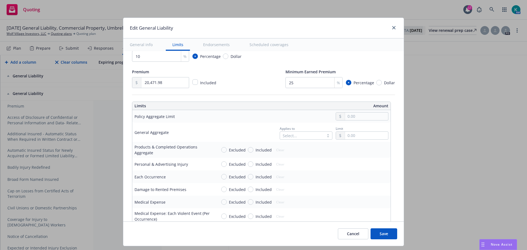
scroll to position [110, 0]
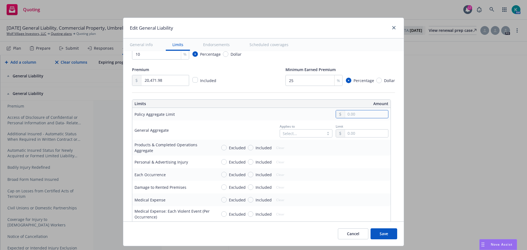
click at [365, 118] on input "text" at bounding box center [366, 114] width 43 height 8
click at [367, 156] on button "$2,000,000.00" at bounding box center [364, 157] width 47 height 10
click at [311, 138] on div "Select..." at bounding box center [306, 133] width 53 height 8
click at [317, 138] on div "Select..." at bounding box center [306, 133] width 53 height 8
click at [305, 138] on div "Select..." at bounding box center [306, 133] width 53 height 8
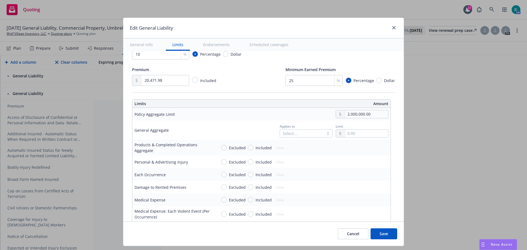
click at [229, 138] on div "Applies to Select... Limit" at bounding box center [303, 130] width 172 height 15
click at [248, 150] on input "Included" at bounding box center [250, 147] width 5 height 5
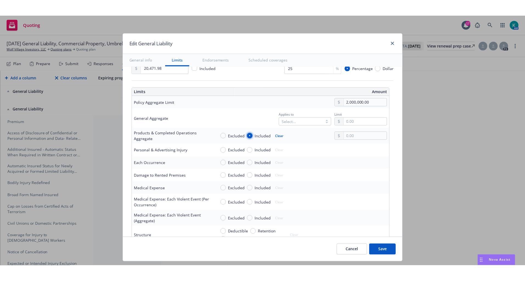
scroll to position [165, 0]
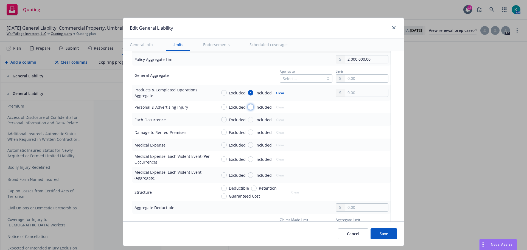
click at [248, 110] on input "Included" at bounding box center [250, 106] width 5 height 5
click at [248, 135] on input "Included" at bounding box center [250, 132] width 5 height 5
click at [248, 148] on input "Included" at bounding box center [250, 144] width 5 height 5
click at [352, 149] on input "text" at bounding box center [366, 145] width 43 height 8
click at [358, 136] on input "text" at bounding box center [366, 132] width 43 height 8
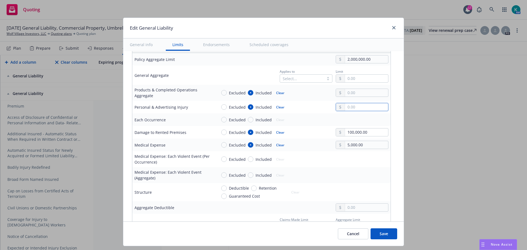
click at [361, 111] on input "text" at bounding box center [366, 107] width 43 height 8
click at [360, 144] on button "$1,000,000.00" at bounding box center [364, 142] width 47 height 10
click at [248, 122] on input "Included" at bounding box center [250, 119] width 5 height 5
click at [349, 124] on input "text" at bounding box center [366, 120] width 43 height 8
click at [360, 155] on button "$1,000,000.00" at bounding box center [364, 155] width 47 height 10
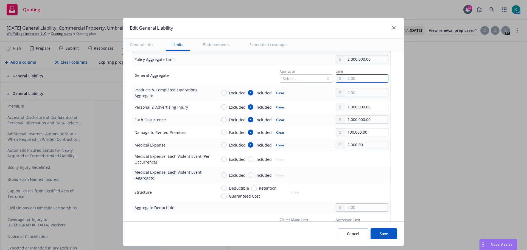
click at [359, 82] on input "text" at bounding box center [366, 79] width 43 height 8
click at [363, 122] on button "$2,000,000.00" at bounding box center [364, 122] width 47 height 10
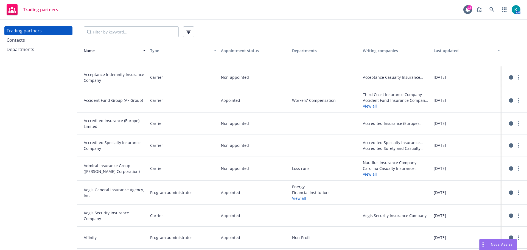
scroll to position [137, 0]
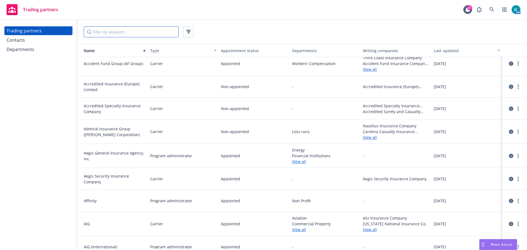
click at [141, 32] on input "Filter by keyword..." at bounding box center [131, 31] width 95 height 11
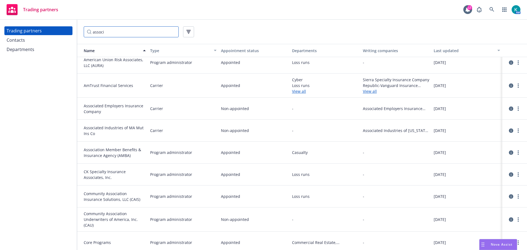
scroll to position [0, 0]
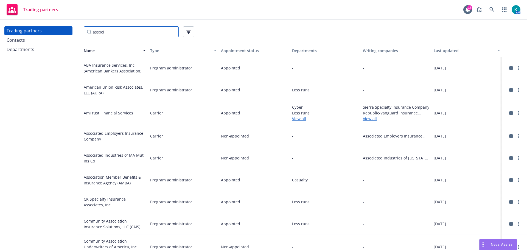
click at [122, 34] on input "associ" at bounding box center [131, 31] width 95 height 11
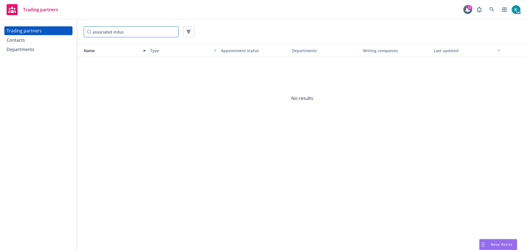
click at [142, 30] on input "associated indus" at bounding box center [131, 31] width 95 height 11
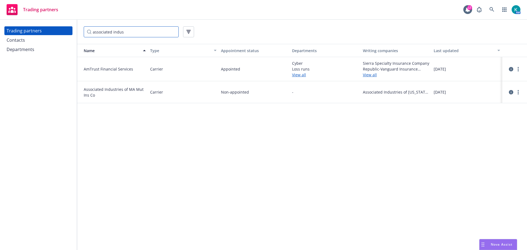
type input "associated indus"
click at [375, 78] on link "View all" at bounding box center [396, 75] width 66 height 6
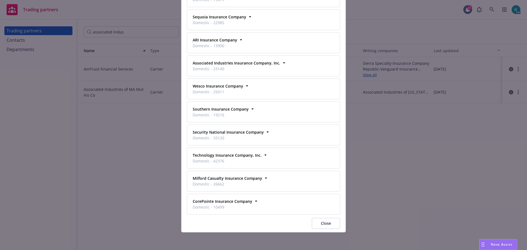
scroll to position [123, 0]
click at [169, 147] on div "Writing companies Sierra Specialty Insurance Company Domestic - 19208 Business …" at bounding box center [263, 125] width 527 height 250
click at [325, 221] on button "Close" at bounding box center [326, 223] width 28 height 11
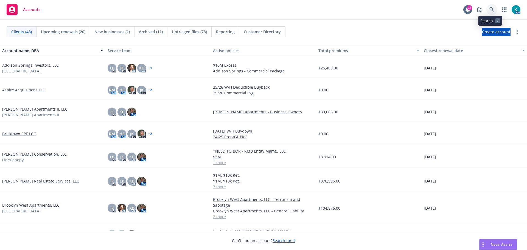
click at [486, 8] on link at bounding box center [491, 9] width 11 height 11
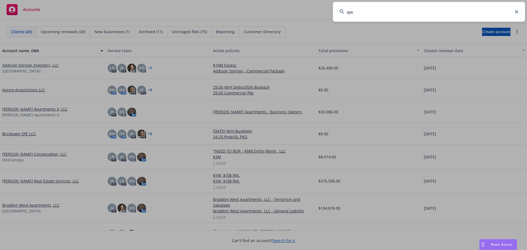
type input "q"
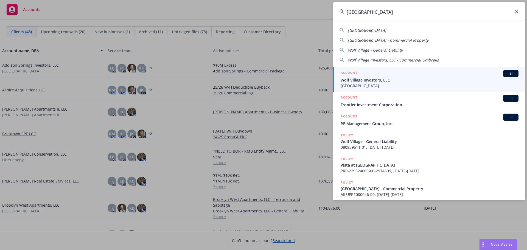
type input "[GEOGRAPHIC_DATA]"
click at [372, 86] on span "[GEOGRAPHIC_DATA]" at bounding box center [430, 86] width 178 height 6
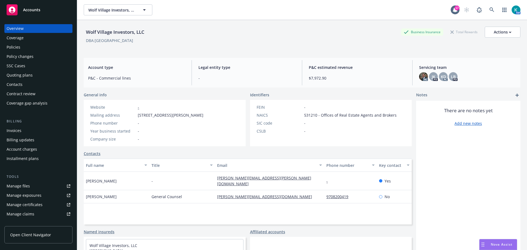
click at [47, 51] on div "Policies" at bounding box center [39, 47] width 64 height 9
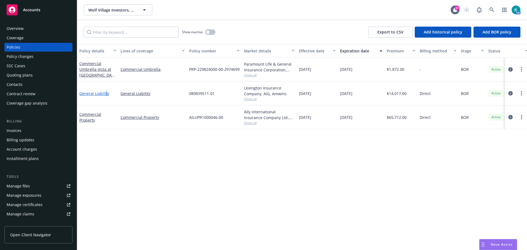
click at [106, 96] on link "General Liability" at bounding box center [94, 93] width 30 height 5
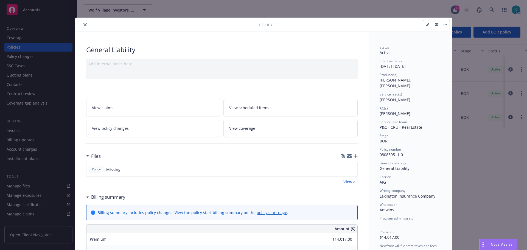
click at [83, 26] on icon "close" at bounding box center [84, 24] width 3 height 3
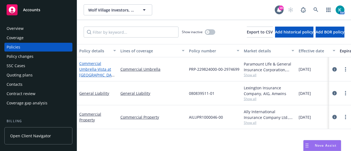
click at [96, 71] on span "- Vista at [GEOGRAPHIC_DATA]" at bounding box center [96, 75] width 35 height 17
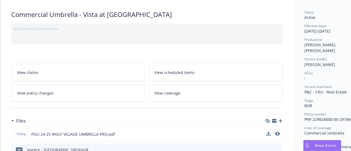
scroll to position [55, 0]
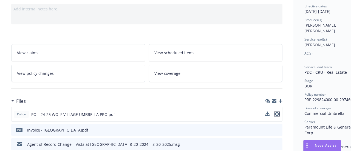
click at [278, 116] on icon "preview file" at bounding box center [277, 114] width 5 height 4
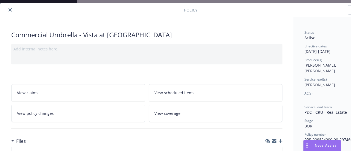
scroll to position [0, 0]
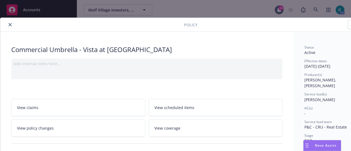
click at [10, 24] on icon "close" at bounding box center [10, 24] width 3 height 3
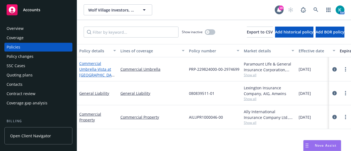
click at [107, 72] on span "- Vista at [GEOGRAPHIC_DATA]" at bounding box center [96, 75] width 35 height 17
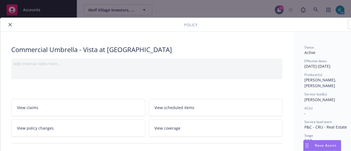
click at [12, 26] on icon "close" at bounding box center [10, 24] width 3 height 3
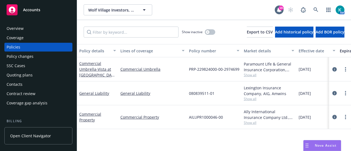
click at [91, 100] on div "General Liability" at bounding box center [97, 94] width 41 height 24
click at [89, 96] on link "General Liability" at bounding box center [94, 93] width 30 height 5
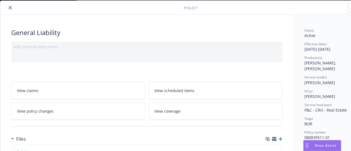
scroll to position [55, 0]
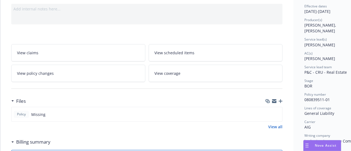
click at [280, 103] on icon "button" at bounding box center [281, 101] width 4 height 4
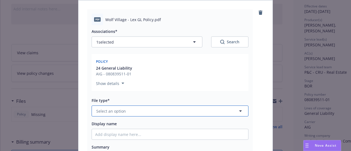
drag, startPoint x: 127, startPoint y: 116, endPoint x: 135, endPoint y: 114, distance: 8.7
click at [127, 117] on button "Select an option" at bounding box center [170, 111] width 157 height 11
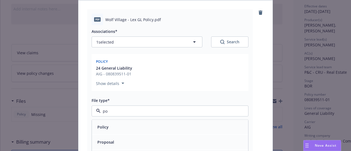
type input "pol"
click at [115, 131] on div "Policy" at bounding box center [170, 127] width 150 height 8
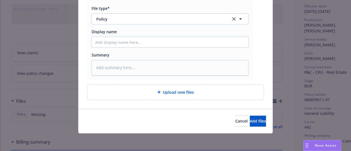
scroll to position [156, 0]
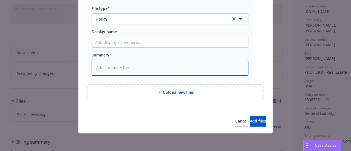
click at [161, 64] on textarea at bounding box center [170, 67] width 157 height 15
type textarea "x"
type textarea "2"
type textarea "x"
type textarea "24"
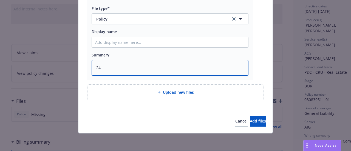
type textarea "x"
type textarea "24-"
type textarea "x"
type textarea "24-2"
type textarea "x"
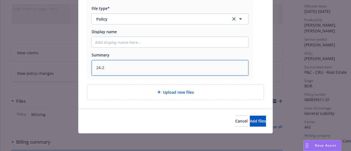
type textarea "24-25"
type textarea "x"
type textarea "24-25"
type textarea "x"
type textarea "24-25 G"
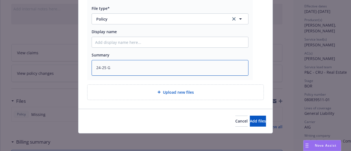
type textarea "x"
type textarea "24-25 GL"
type textarea "x"
type textarea "24-25 GL"
type textarea "x"
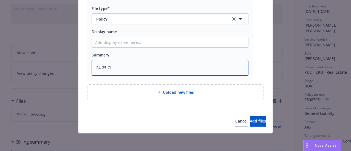
type textarea "24-25 GL P"
type textarea "x"
type textarea "24-25 GL Po"
type textarea "x"
type textarea "24-25 GL Pol"
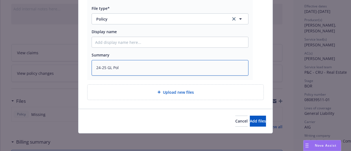
type textarea "x"
type textarea "24-25 [PERSON_NAME]"
type textarea "x"
type textarea "24-25 GL Policy"
type textarea "x"
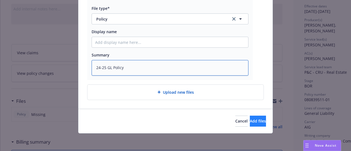
type textarea "24-25 GL Policy"
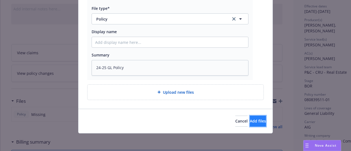
click at [250, 119] on span "Add files" at bounding box center [258, 121] width 16 height 5
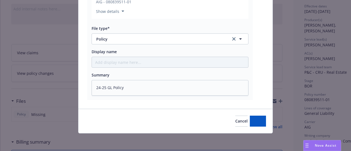
type textarea "x"
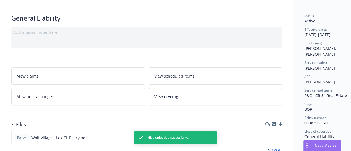
scroll to position [0, 0]
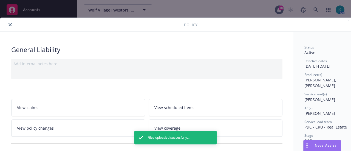
drag, startPoint x: 11, startPoint y: 24, endPoint x: 17, endPoint y: 23, distance: 6.1
click at [11, 24] on icon "close" at bounding box center [10, 24] width 3 height 3
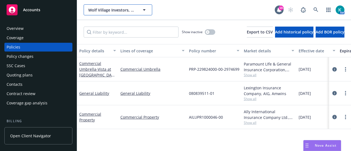
click at [108, 12] on span "Wolf Village Investors, LLC" at bounding box center [111, 10] width 47 height 6
click at [97, 13] on span "Wolf Village Investors, LLC" at bounding box center [111, 10] width 47 height 6
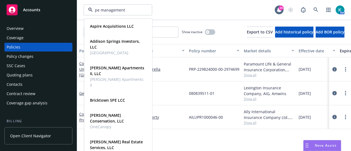
type input "pe management"
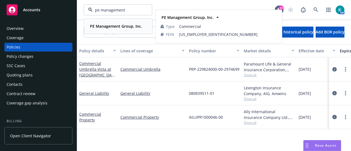
click at [115, 24] on strong "PE Management Group, Inc." at bounding box center [116, 26] width 52 height 5
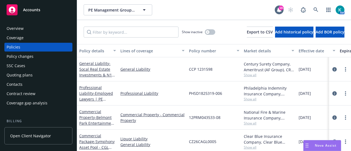
click at [27, 77] on div "Quoting plans" at bounding box center [20, 75] width 26 height 9
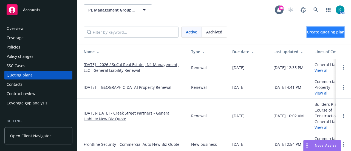
click at [314, 33] on span "Create quoting plan" at bounding box center [326, 31] width 38 height 5
